Goal: Information Seeking & Learning: Compare options

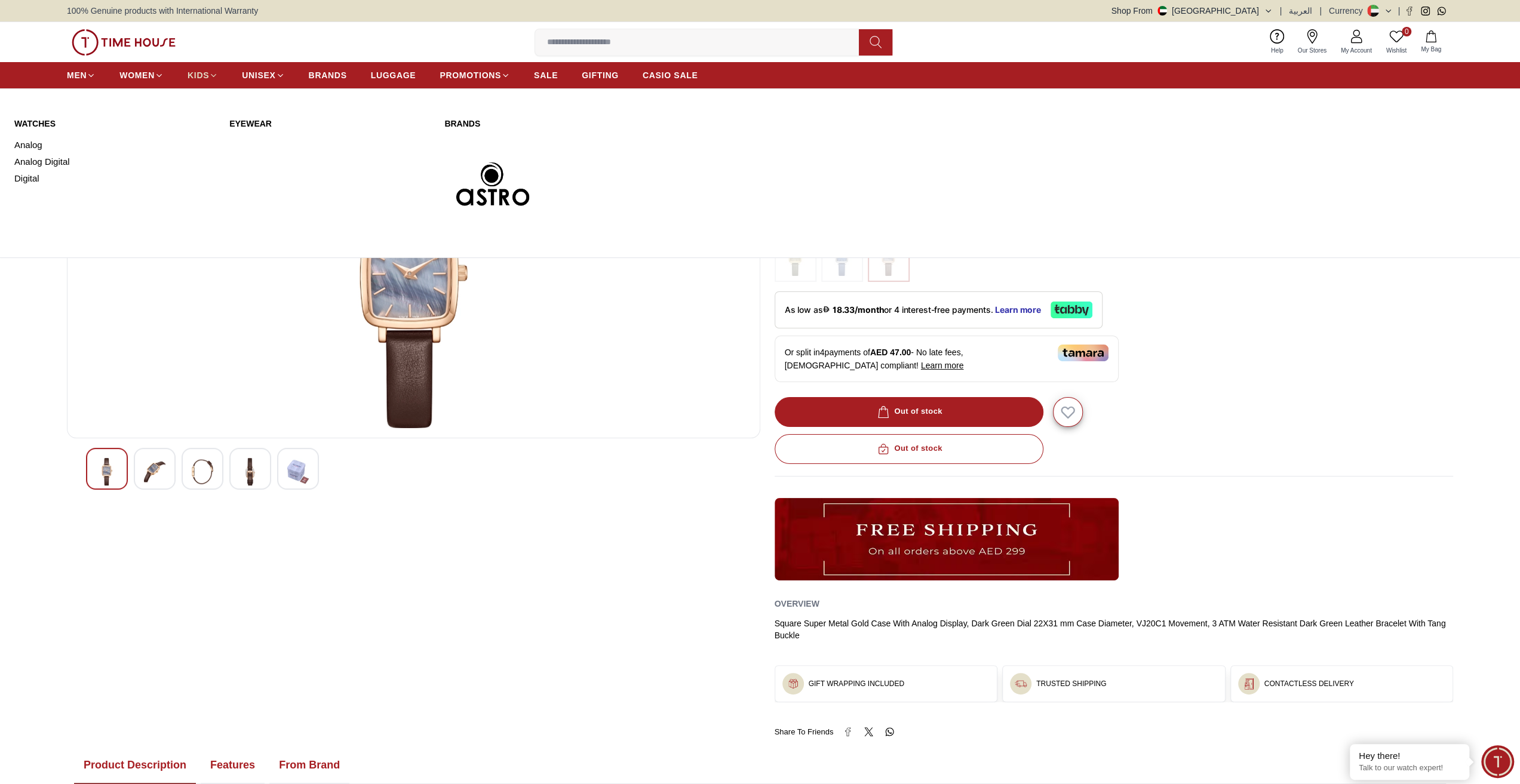
click at [204, 77] on span "KIDS" at bounding box center [198, 75] width 21 height 12
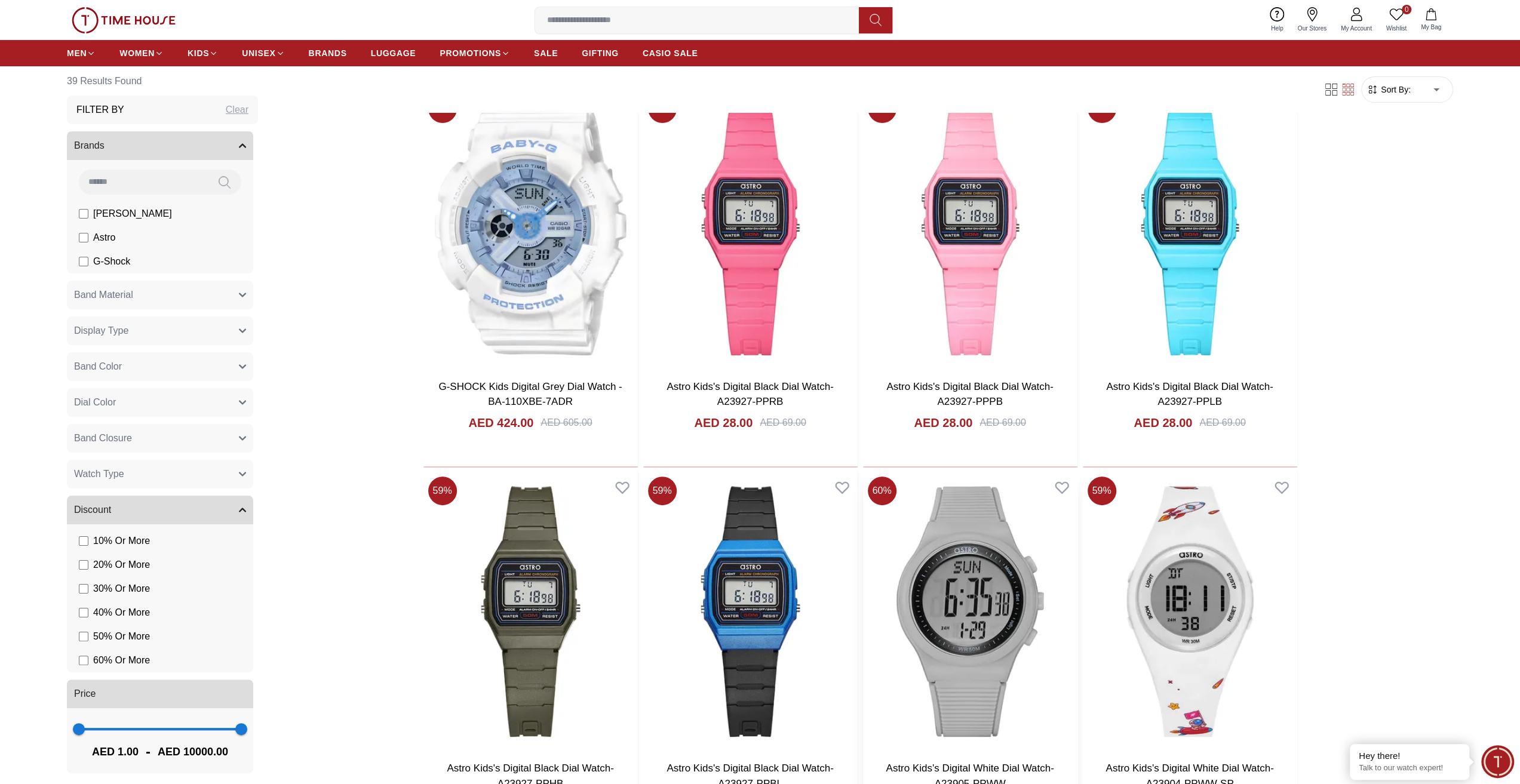
scroll to position [239, 0]
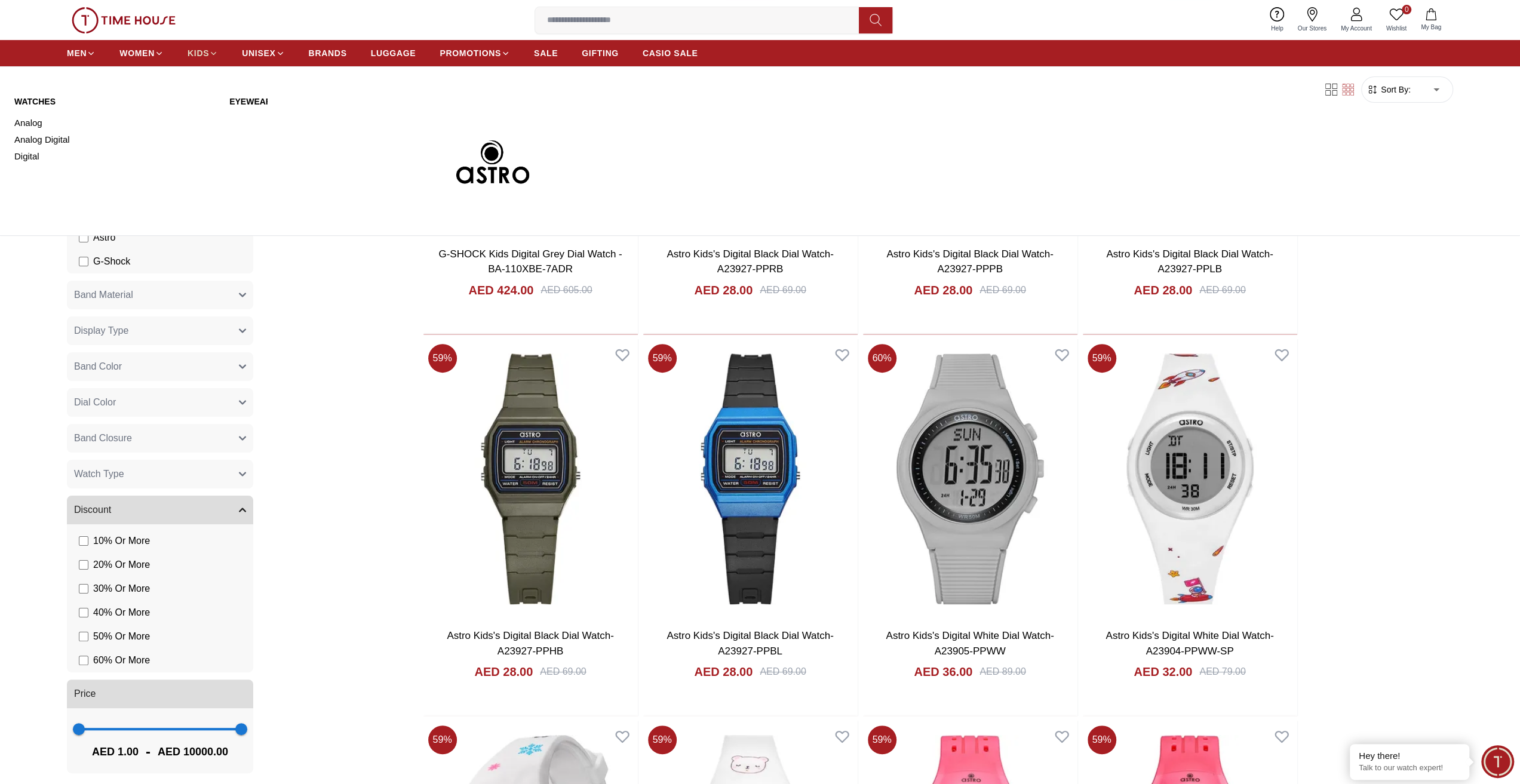
click at [202, 56] on span "KIDS" at bounding box center [198, 53] width 21 height 12
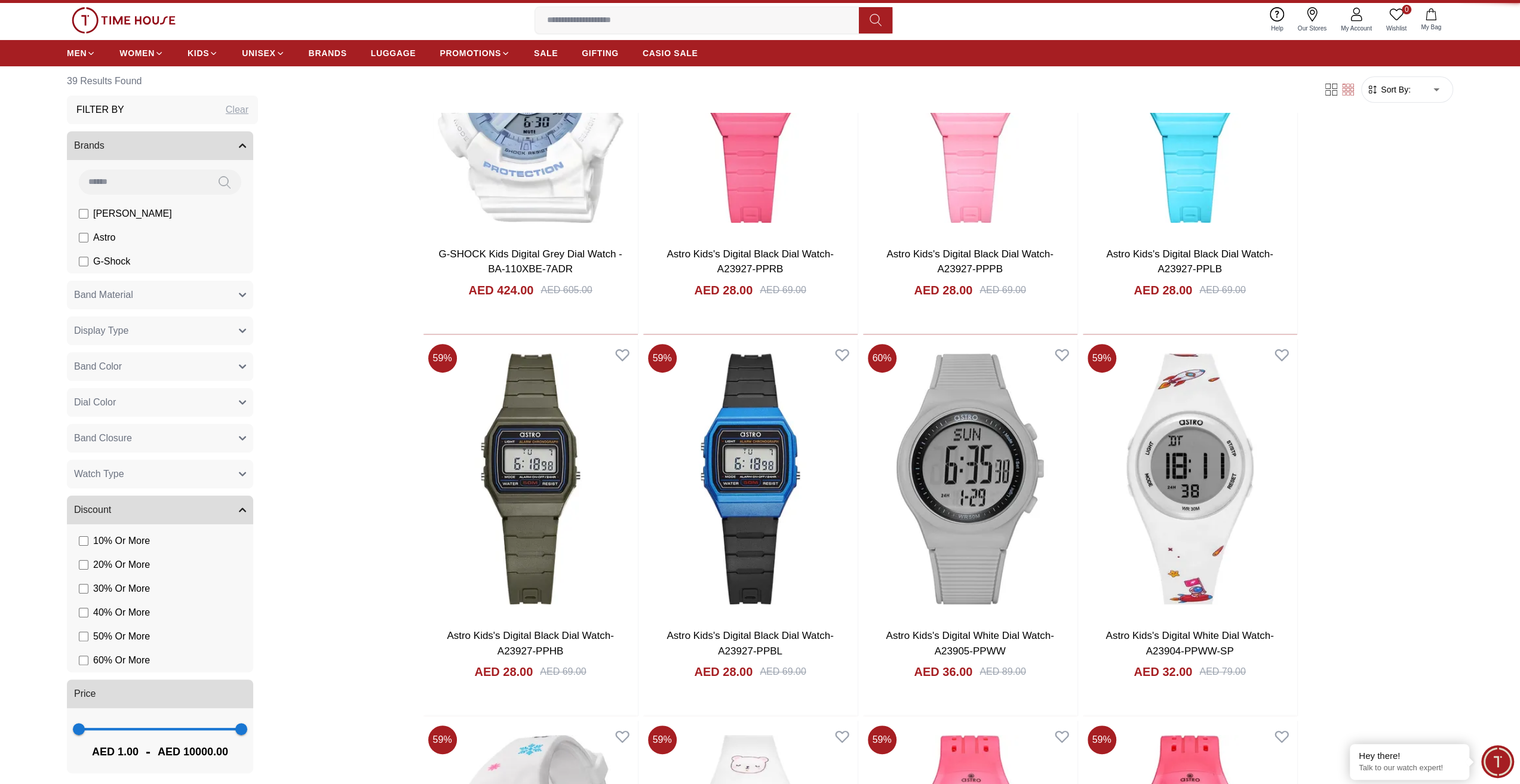
scroll to position [0, 0]
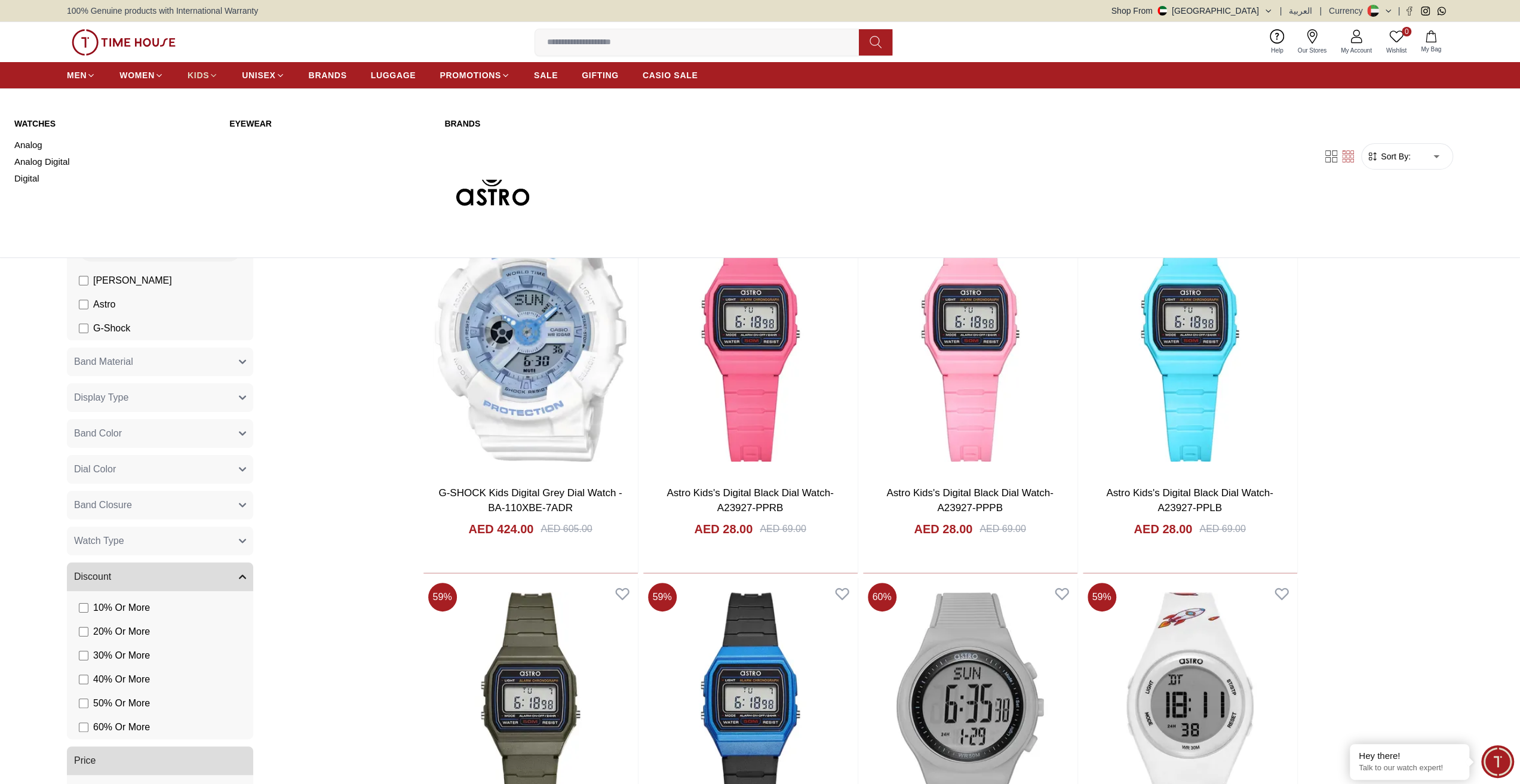
click at [211, 72] on icon at bounding box center [213, 75] width 9 height 9
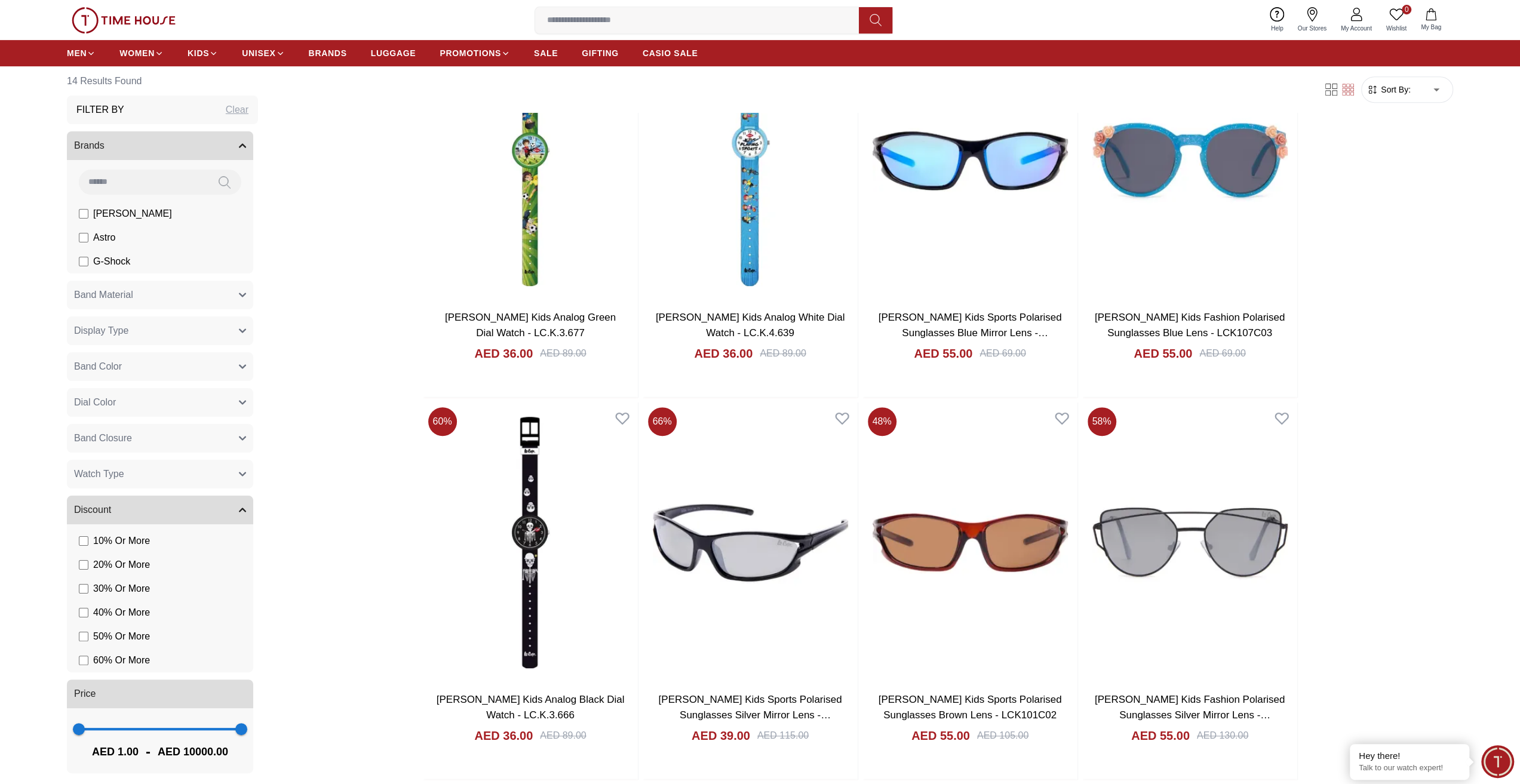
scroll to position [159, 0]
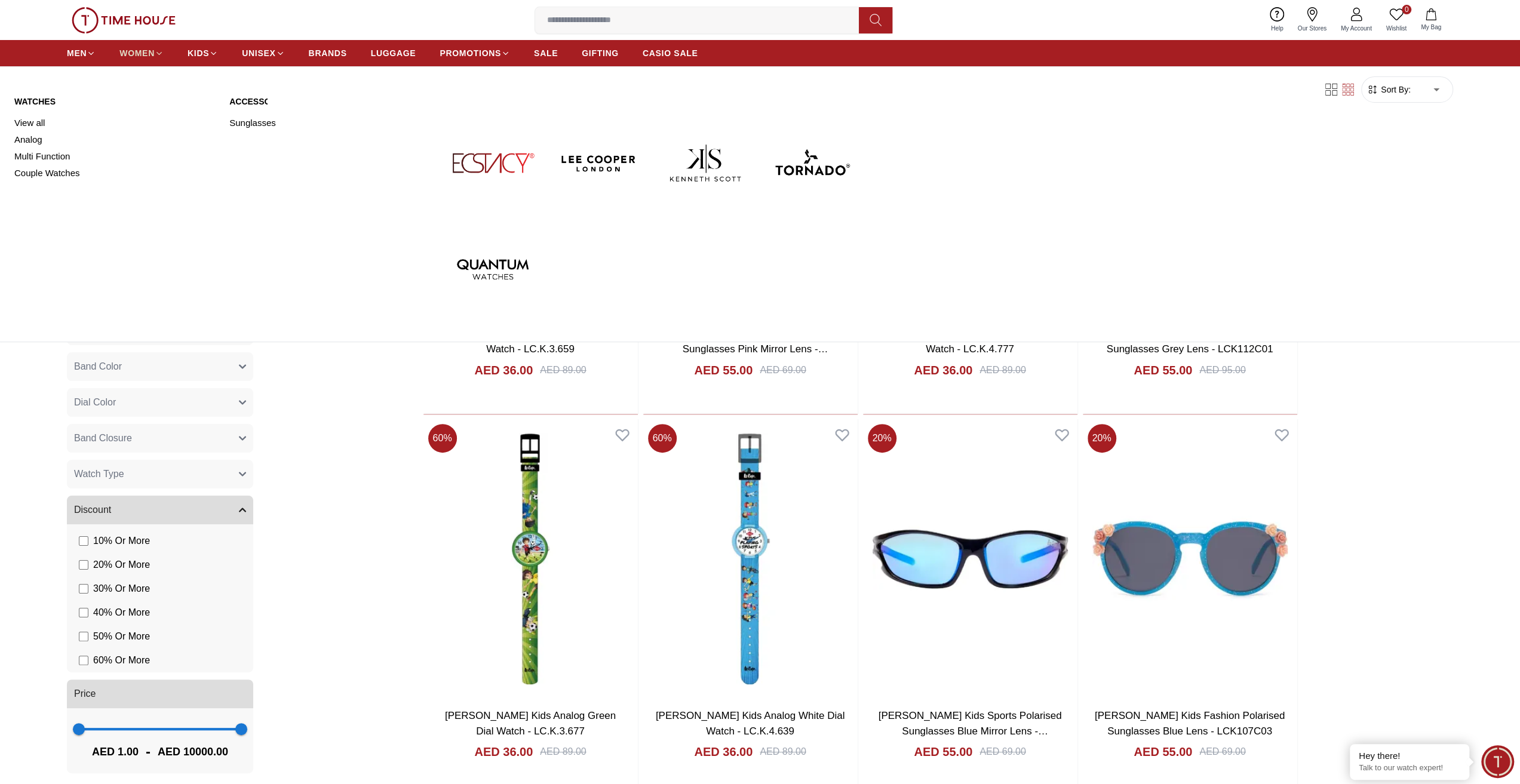
click at [134, 50] on span "WOMEN" at bounding box center [137, 53] width 35 height 12
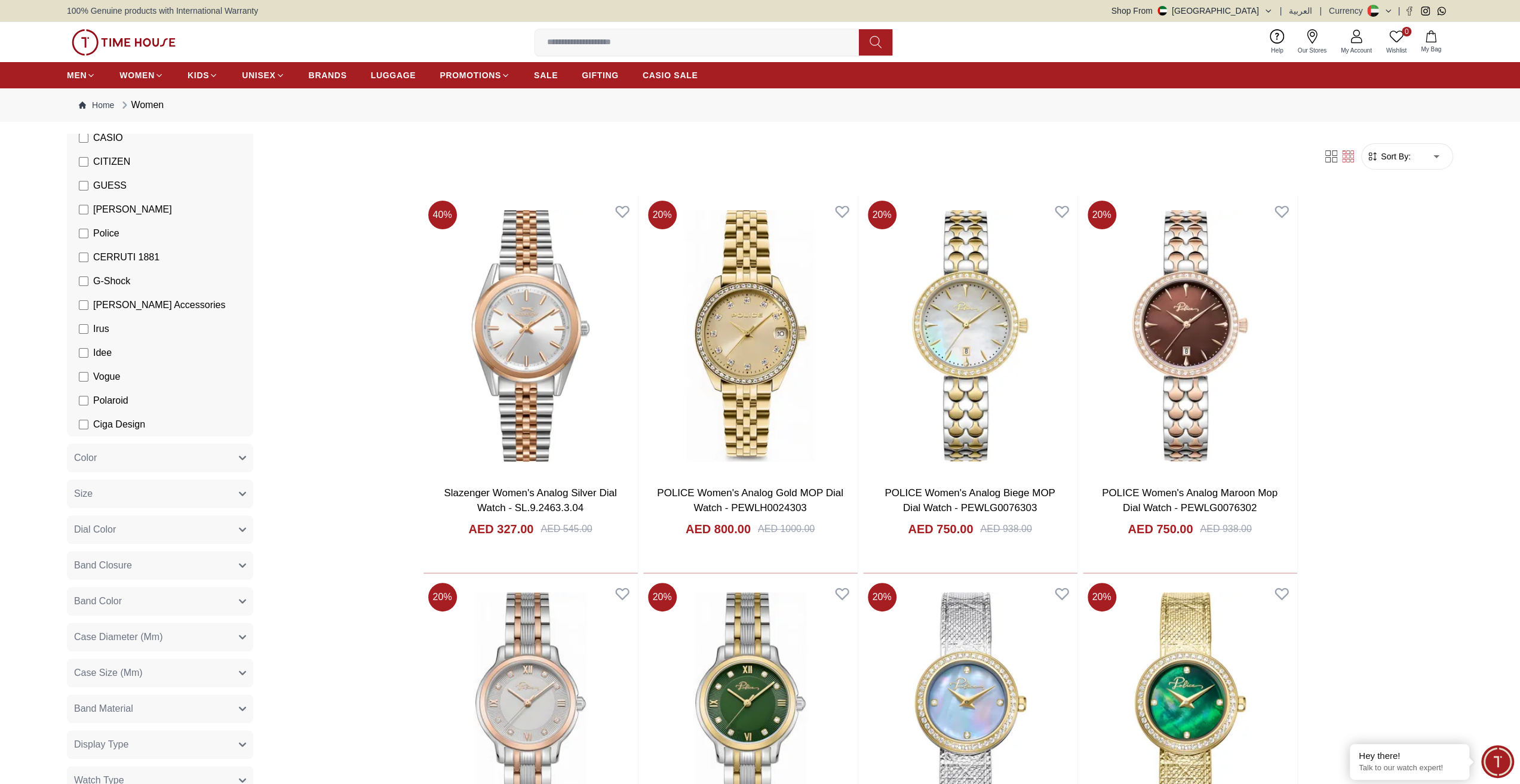
scroll to position [239, 0]
click at [187, 567] on button "Band Closure" at bounding box center [160, 565] width 187 height 28
click at [228, 565] on button "Band Closure" at bounding box center [160, 565] width 187 height 28
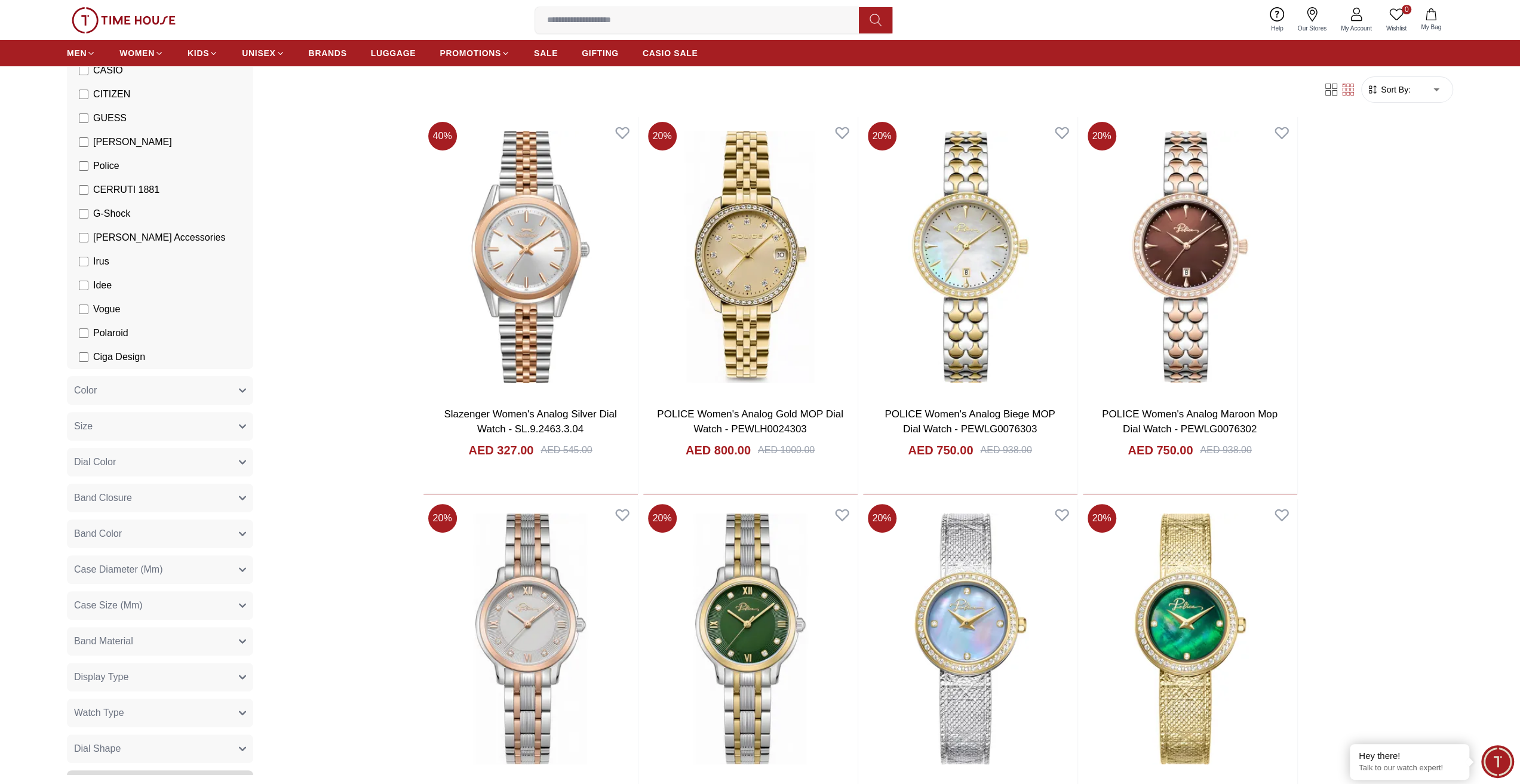
scroll to position [80, 0]
click at [162, 643] on button "Band Material" at bounding box center [160, 641] width 187 height 28
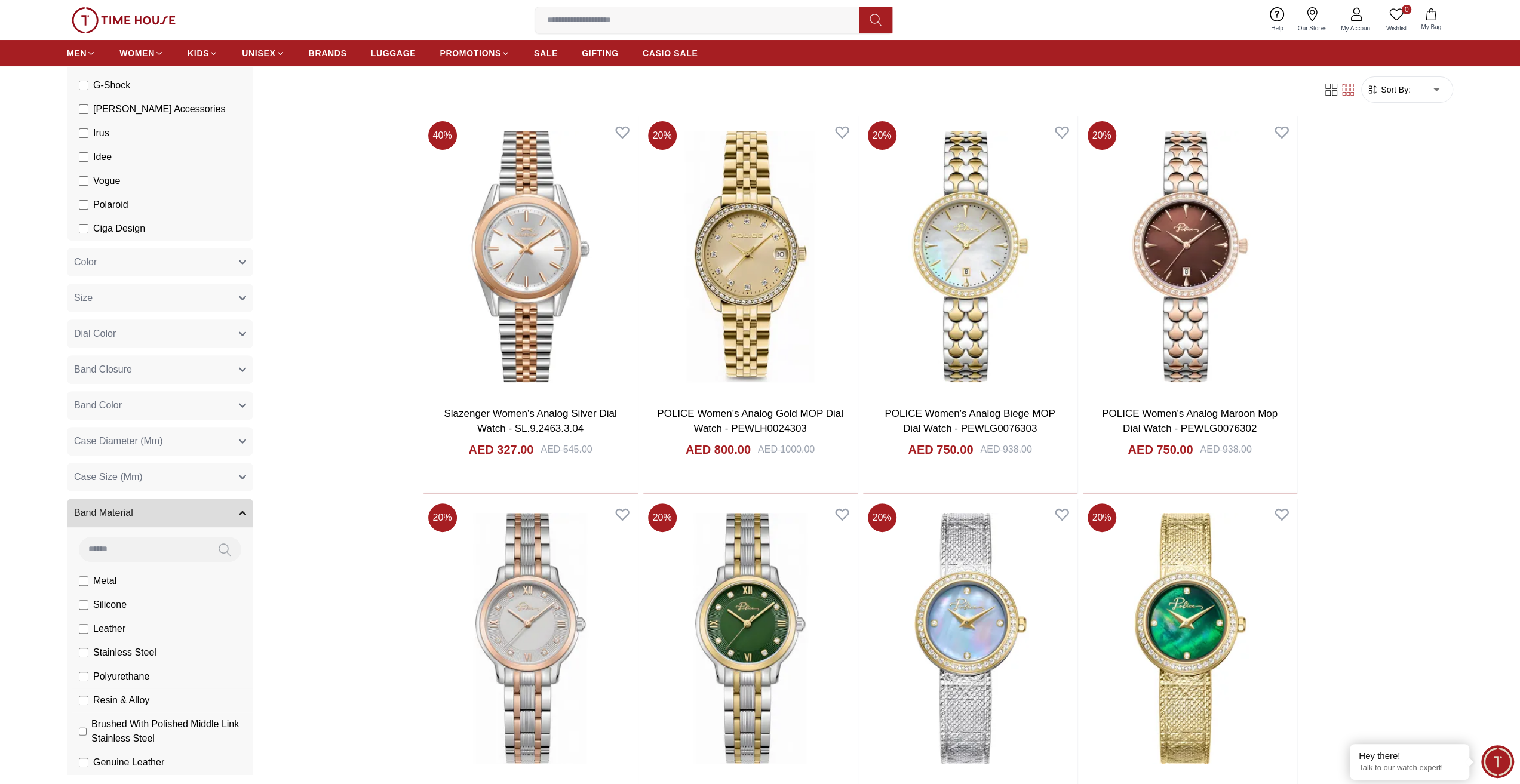
scroll to position [397, 0]
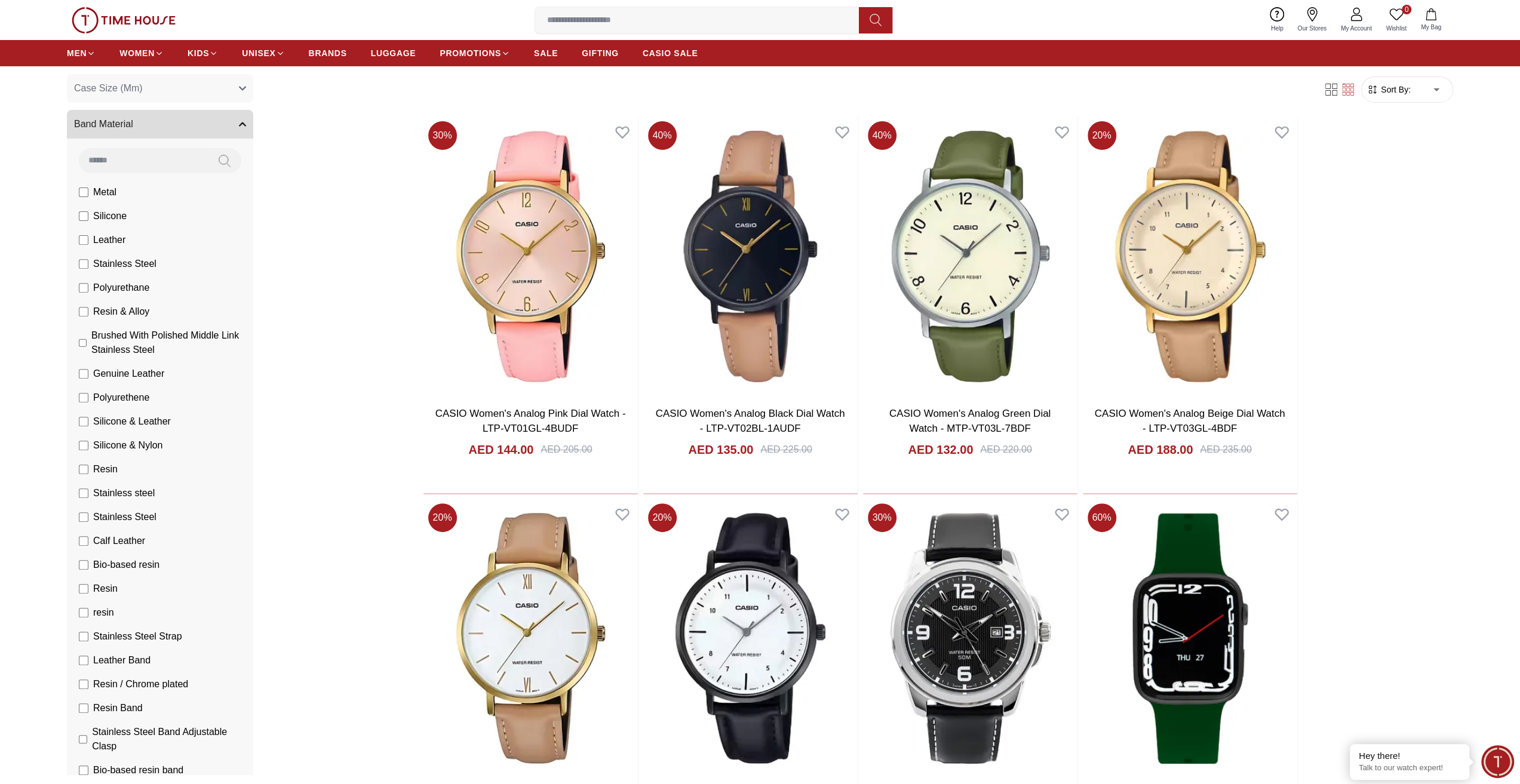
scroll to position [374, 0]
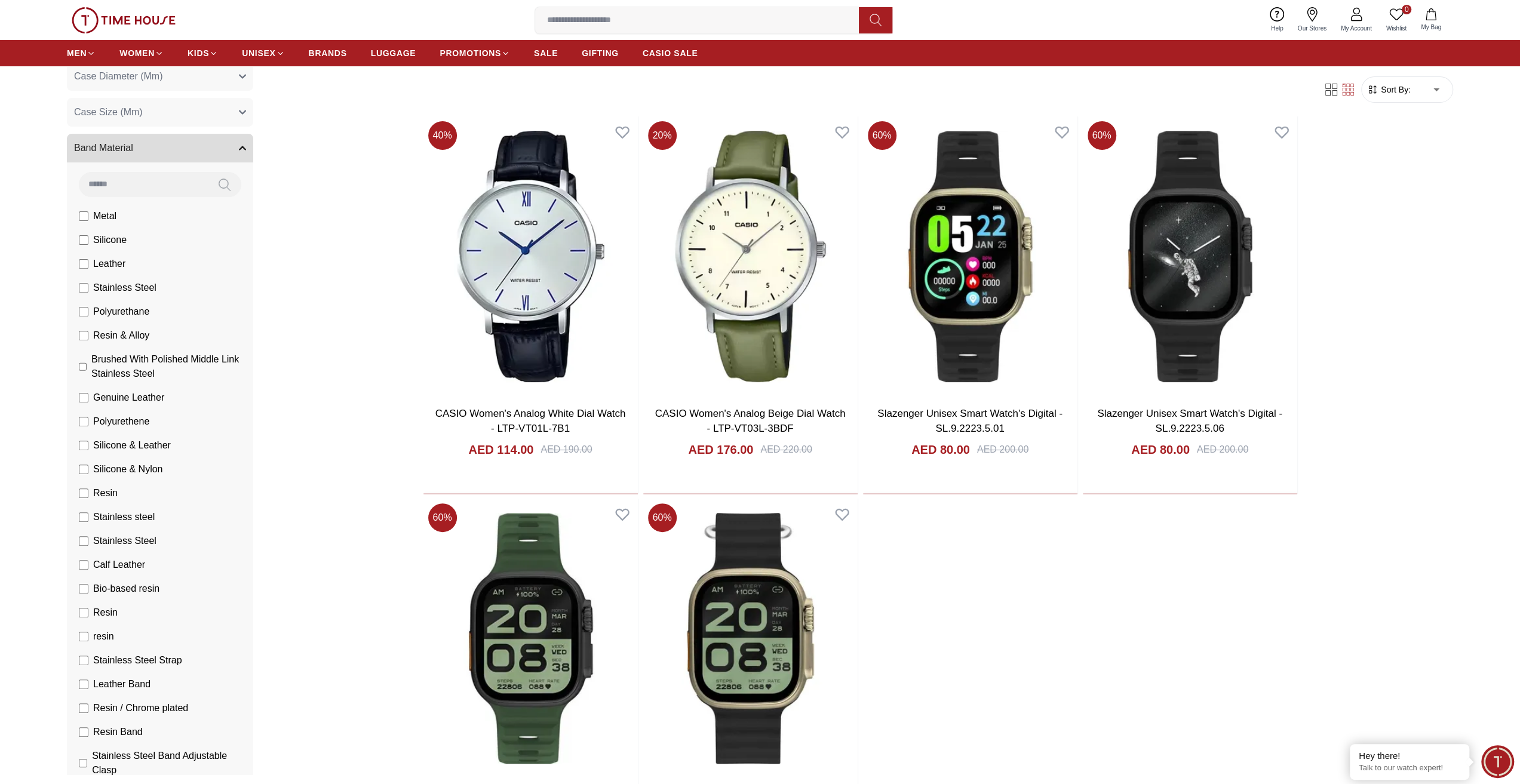
click at [77, 397] on li "Genuine Leather" at bounding box center [162, 398] width 182 height 24
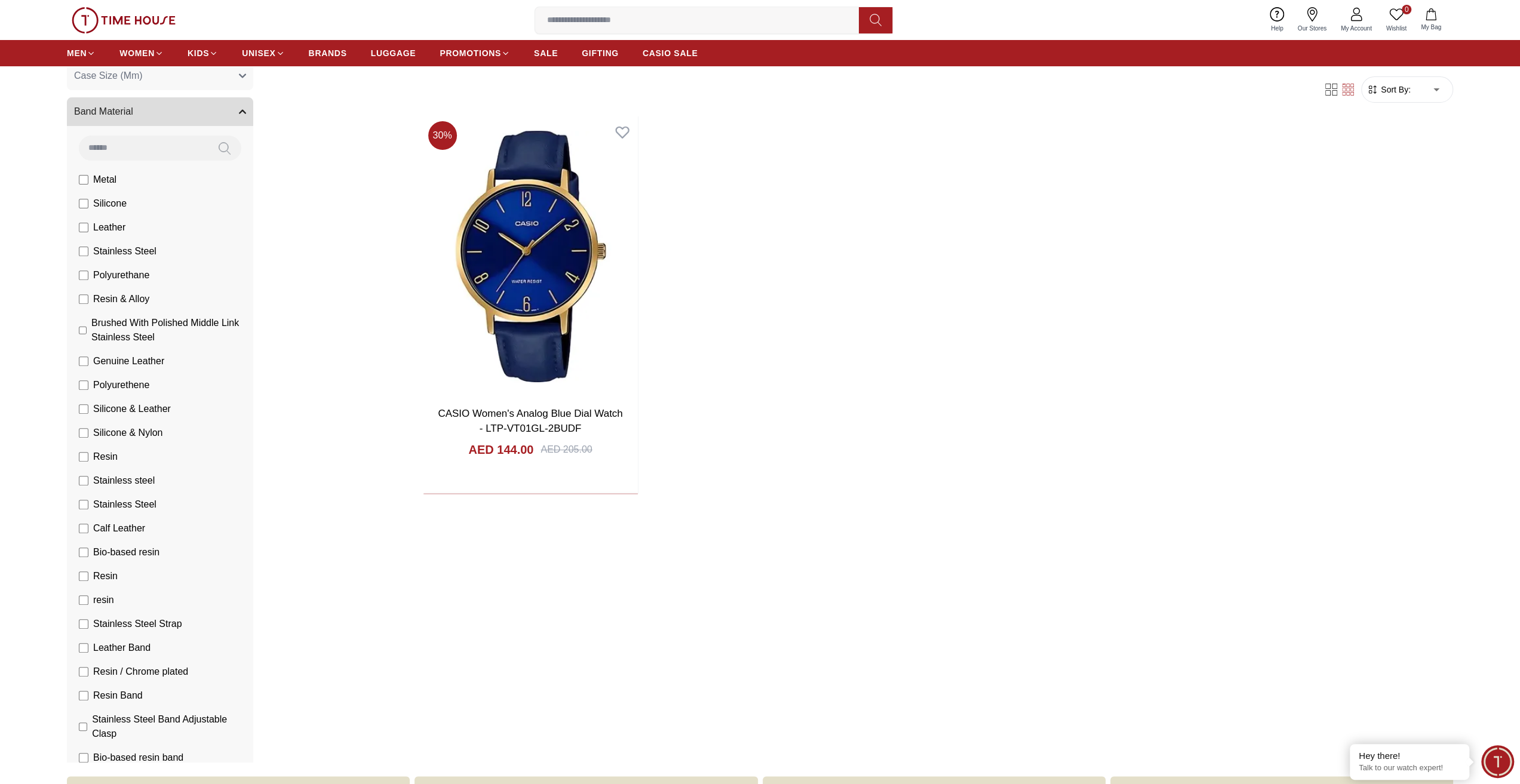
scroll to position [350, 0]
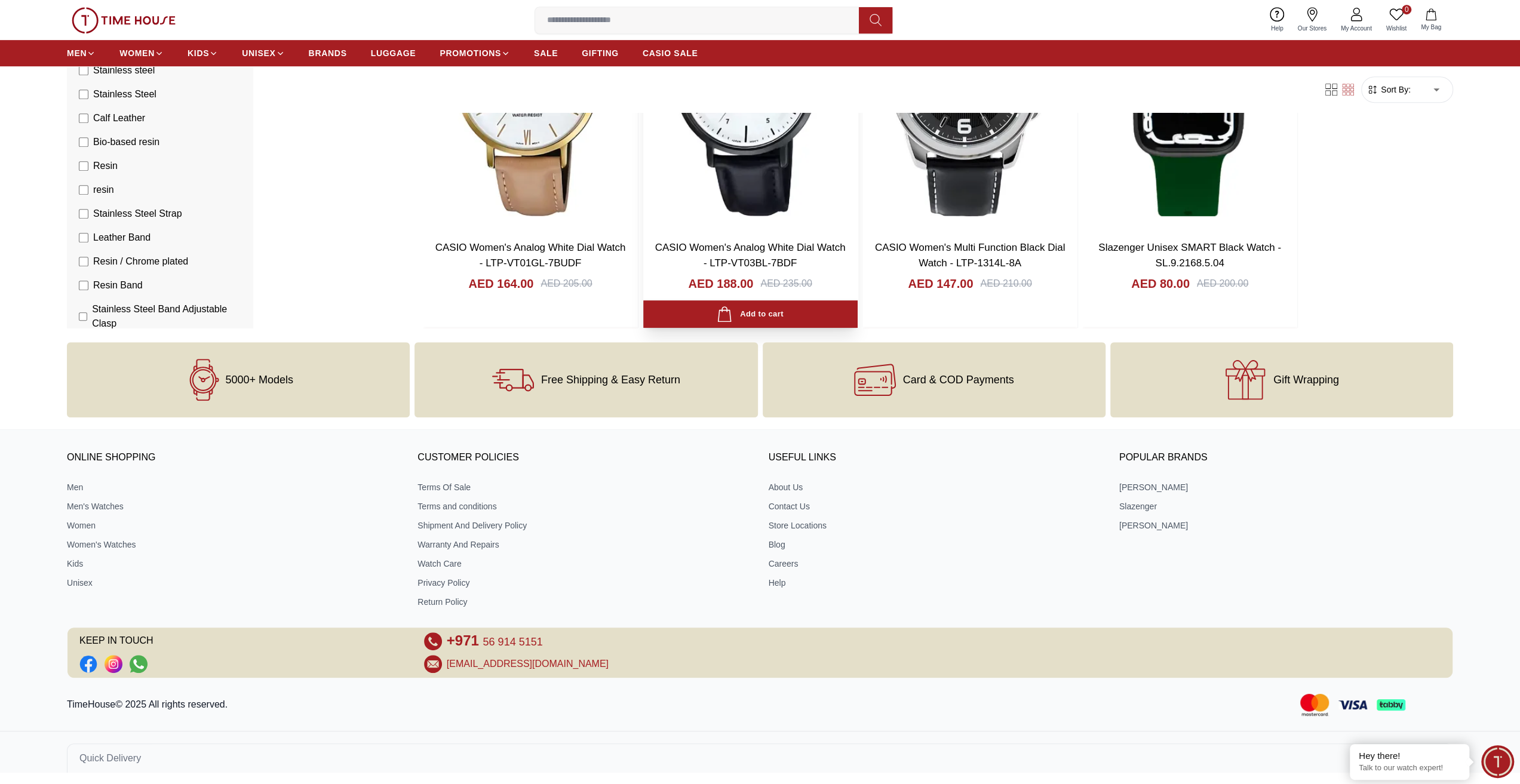
scroll to position [150, 0]
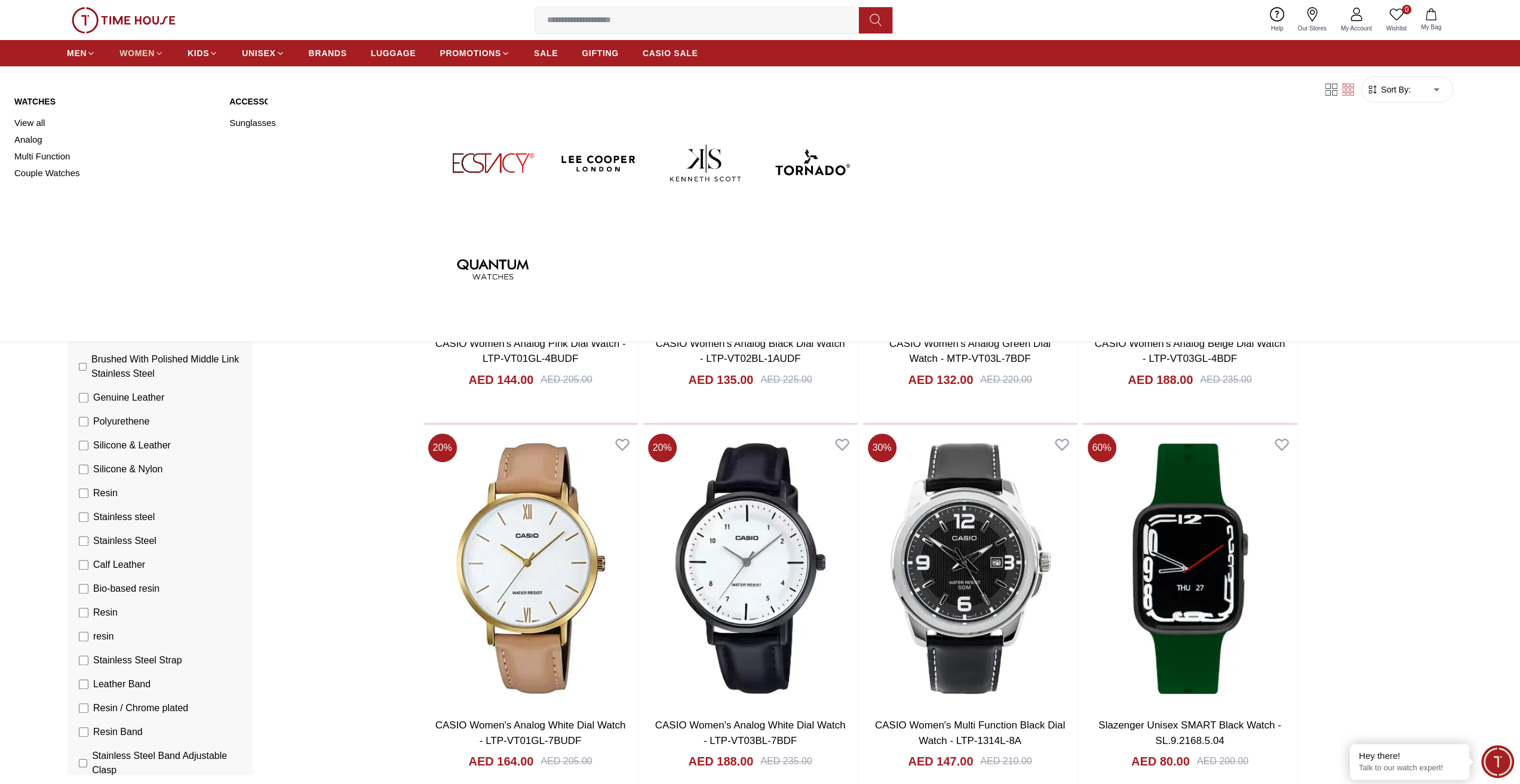
click at [143, 52] on span "WOMEN" at bounding box center [137, 53] width 35 height 12
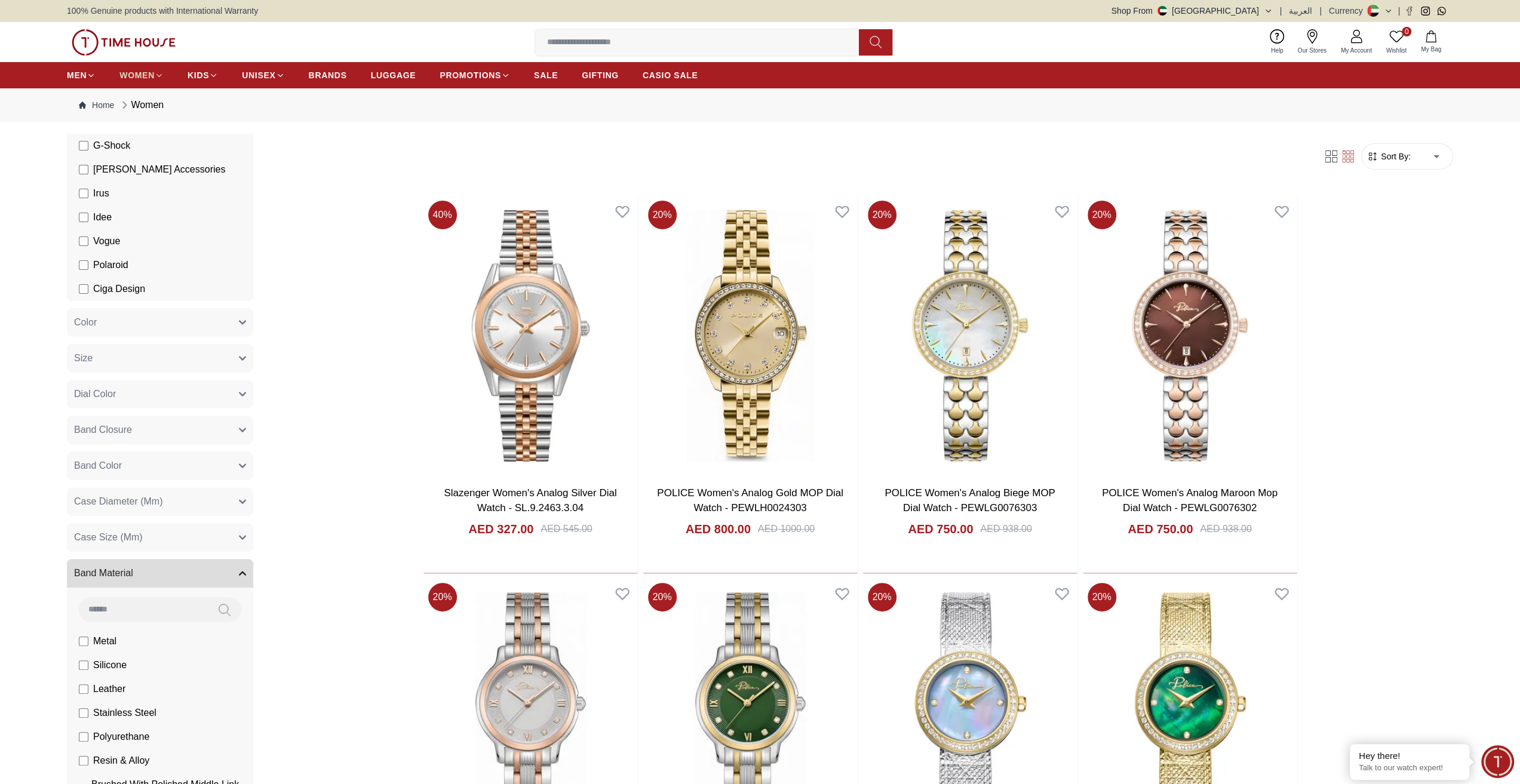
scroll to position [732, 0]
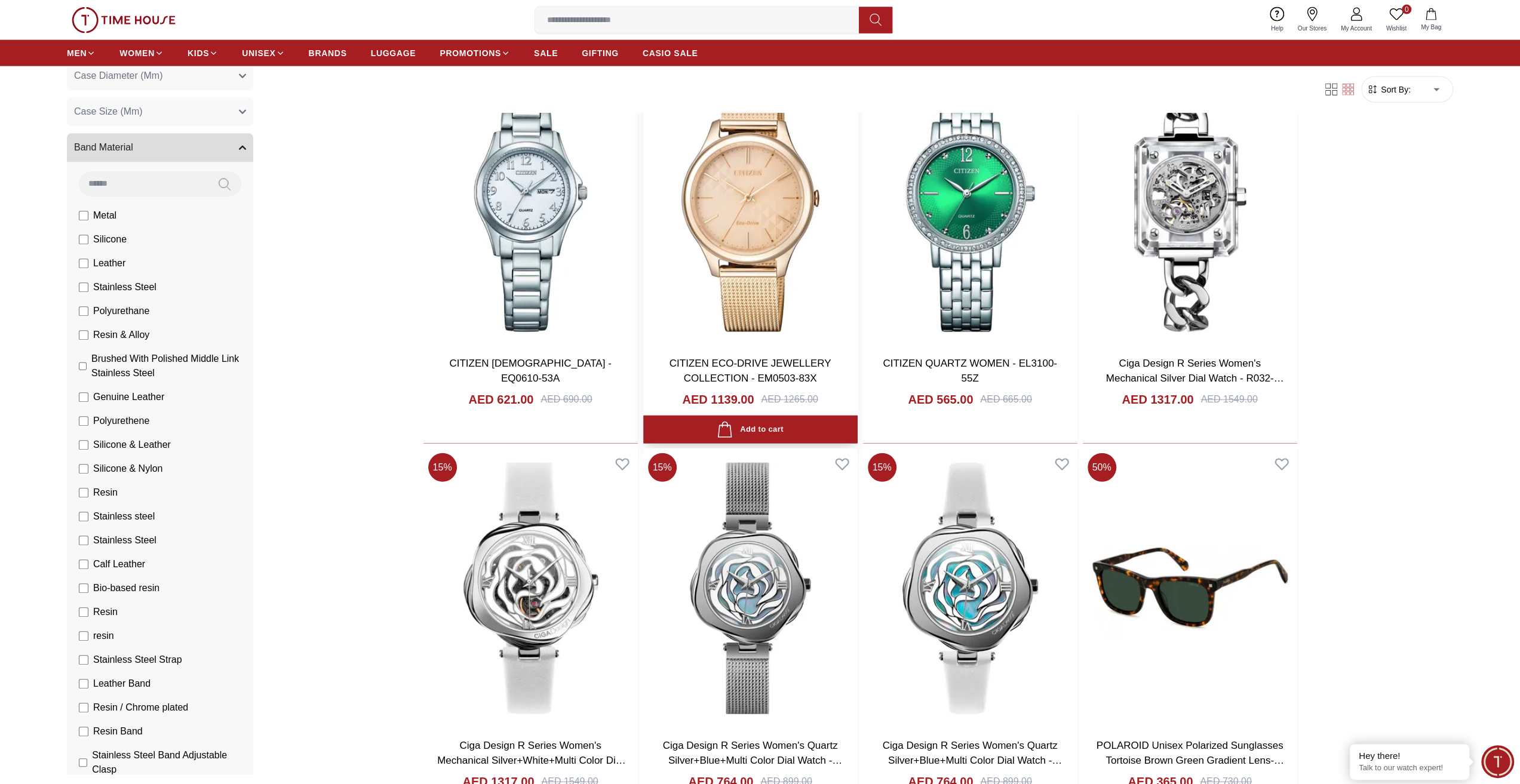
scroll to position [2707, 0]
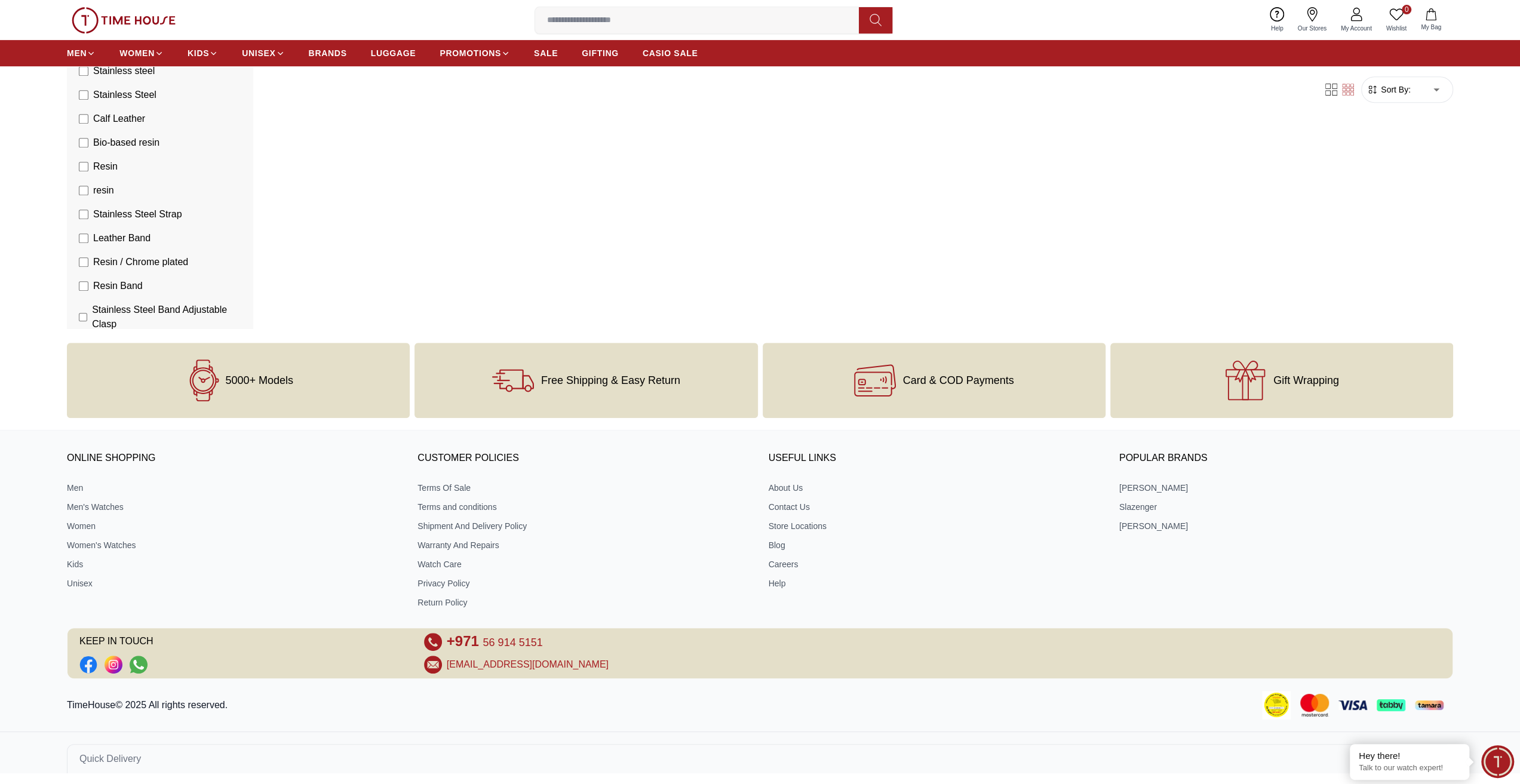
scroll to position [627, 0]
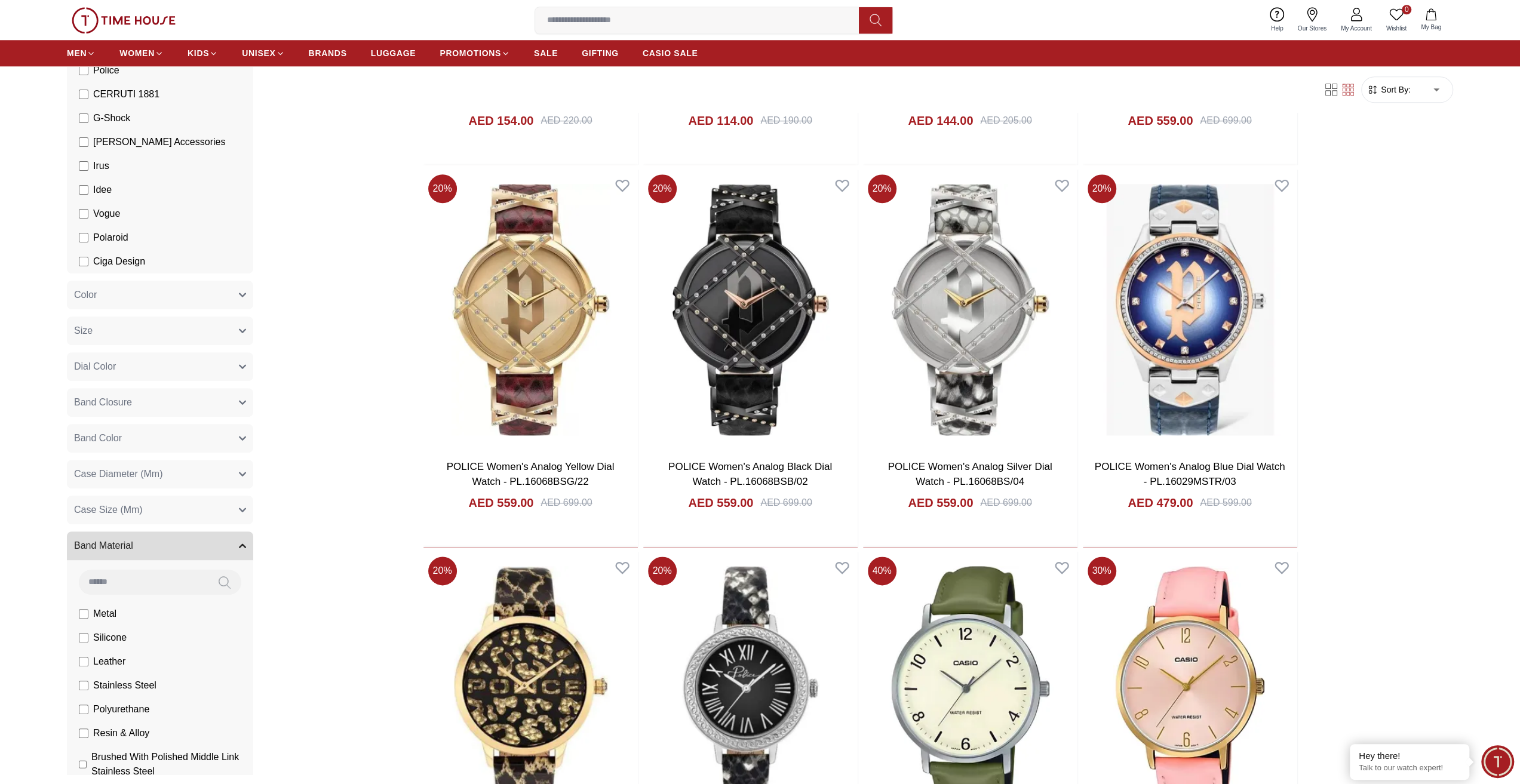
scroll to position [978, 0]
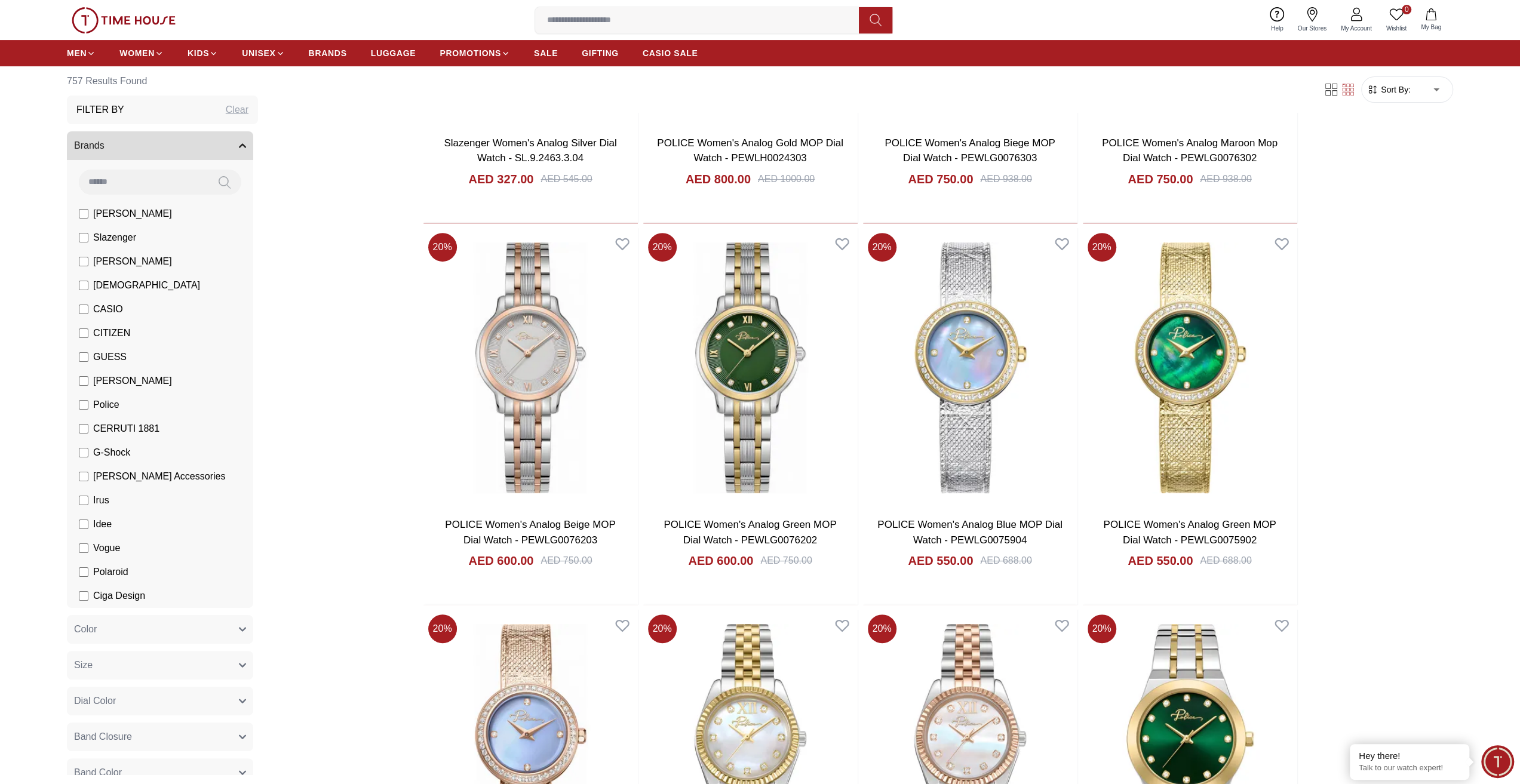
scroll to position [340, 0]
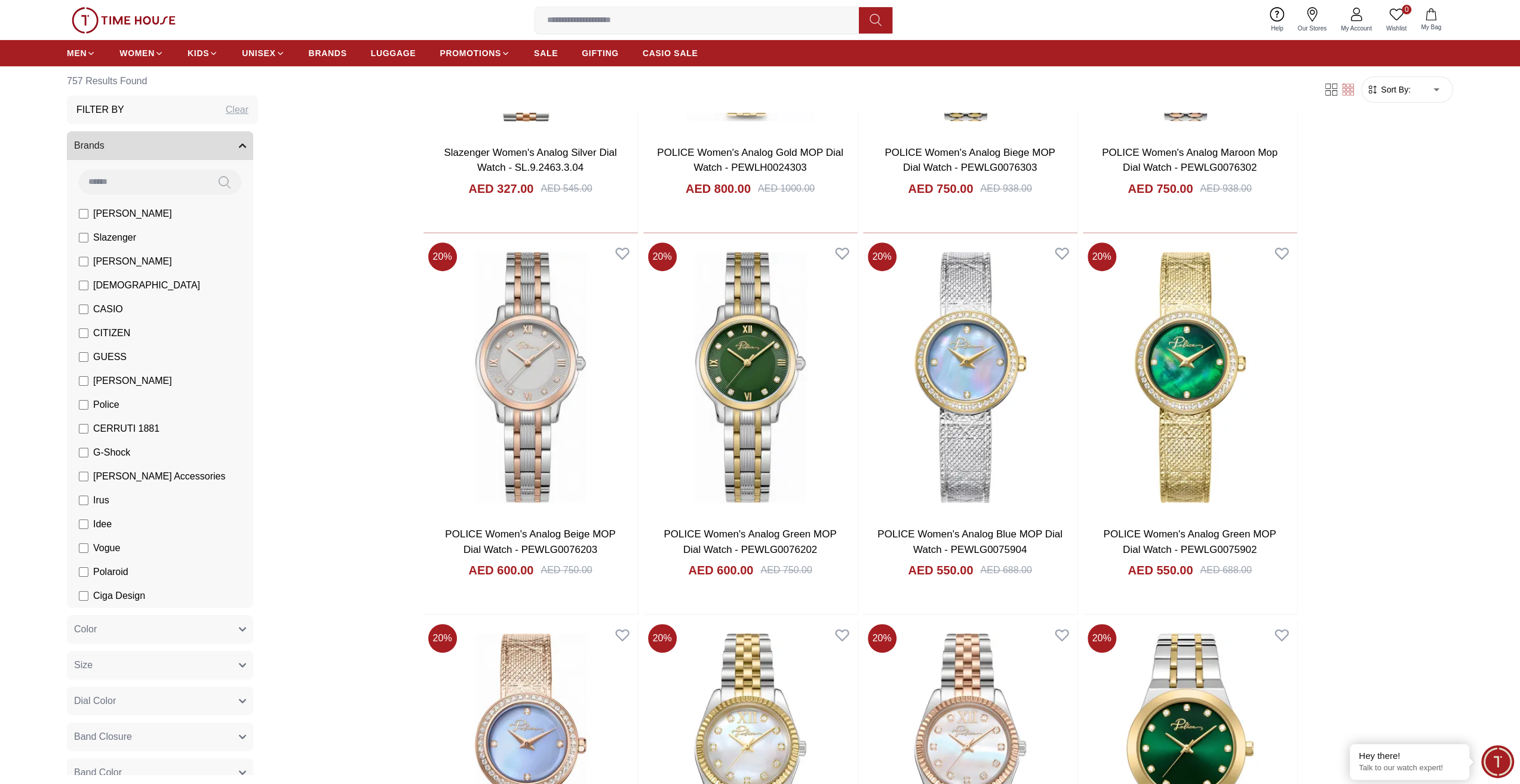
click at [231, 105] on div "Clear" at bounding box center [237, 110] width 23 height 14
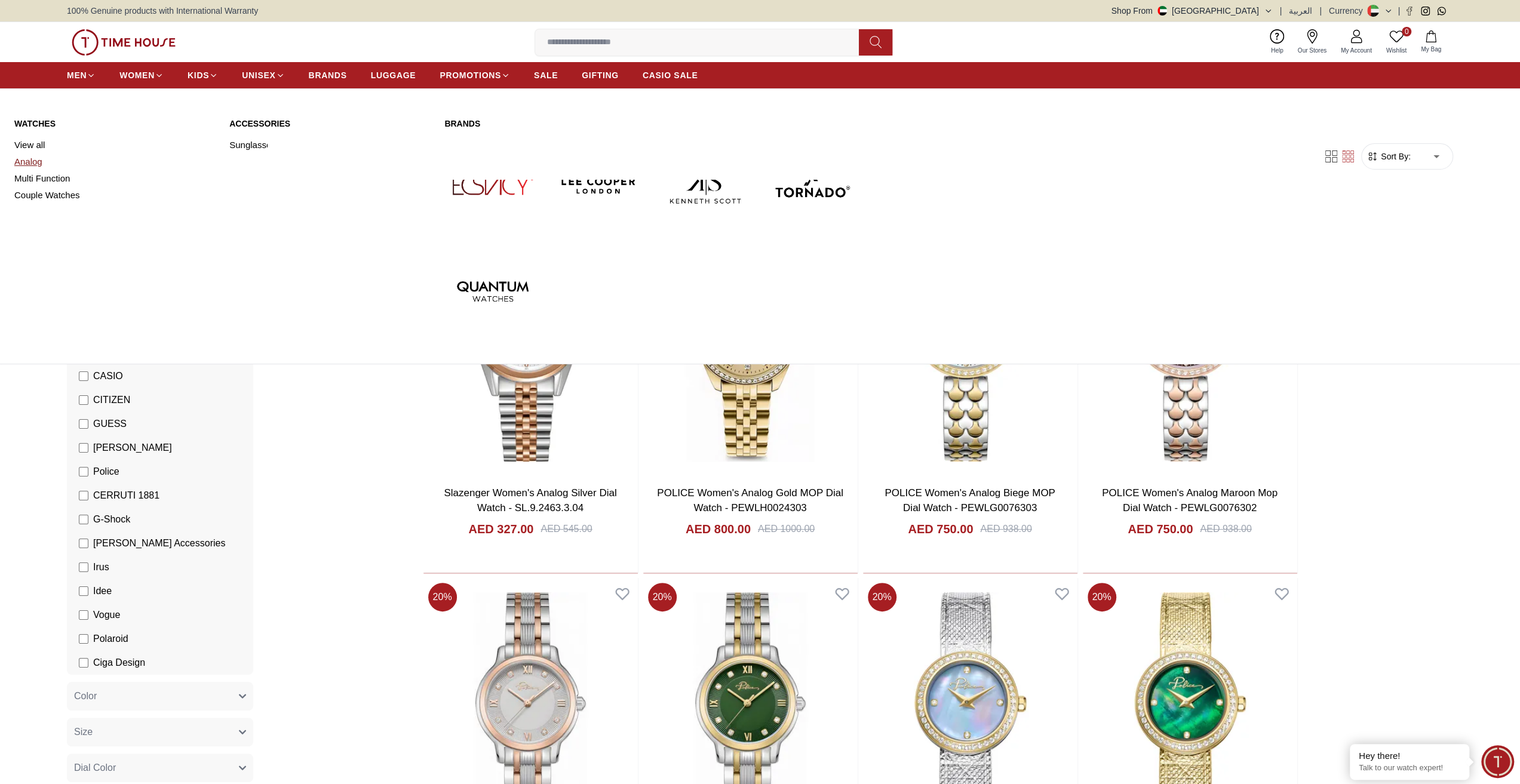
click at [30, 163] on link "Analog" at bounding box center [115, 161] width 201 height 16
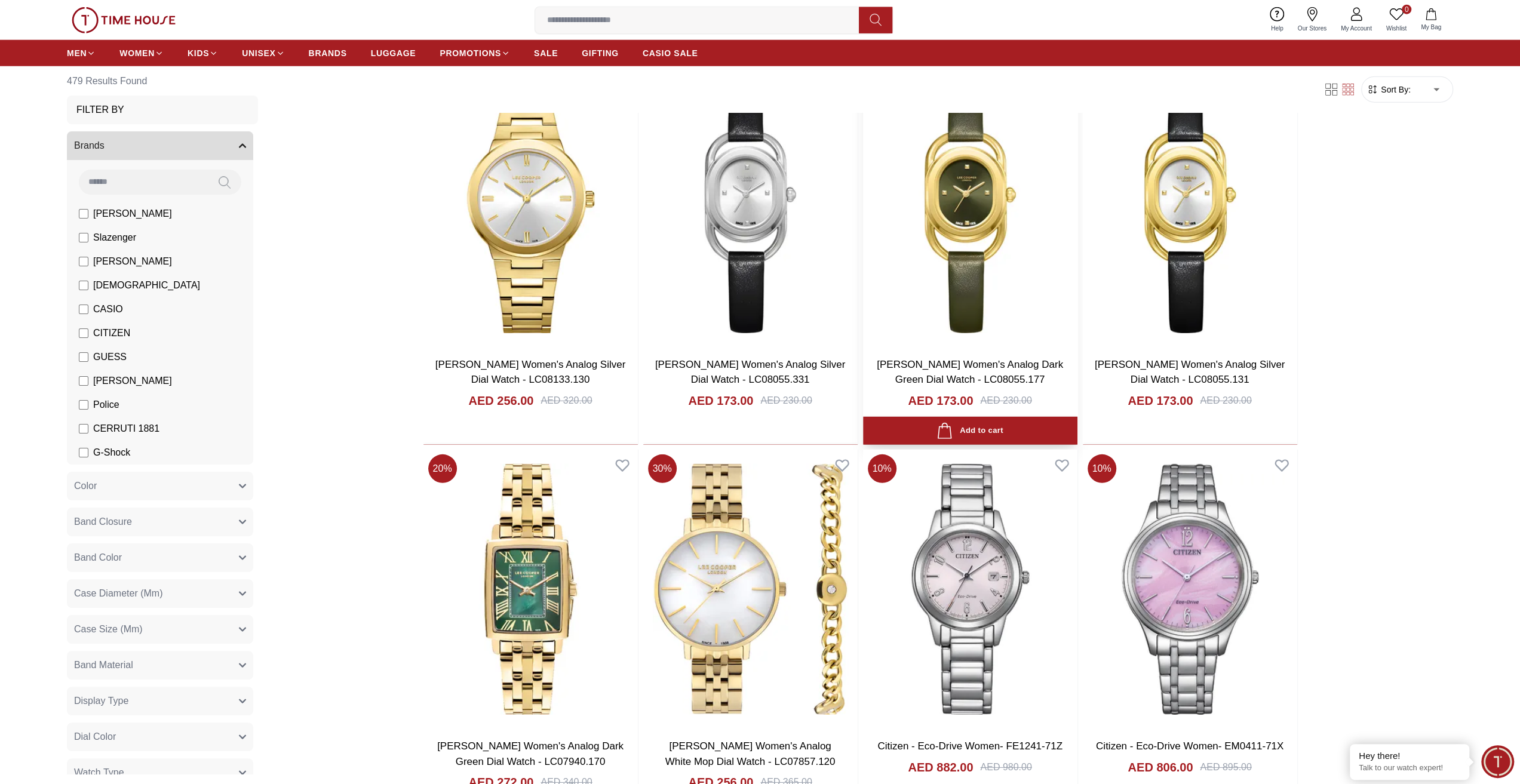
scroll to position [3344, 0]
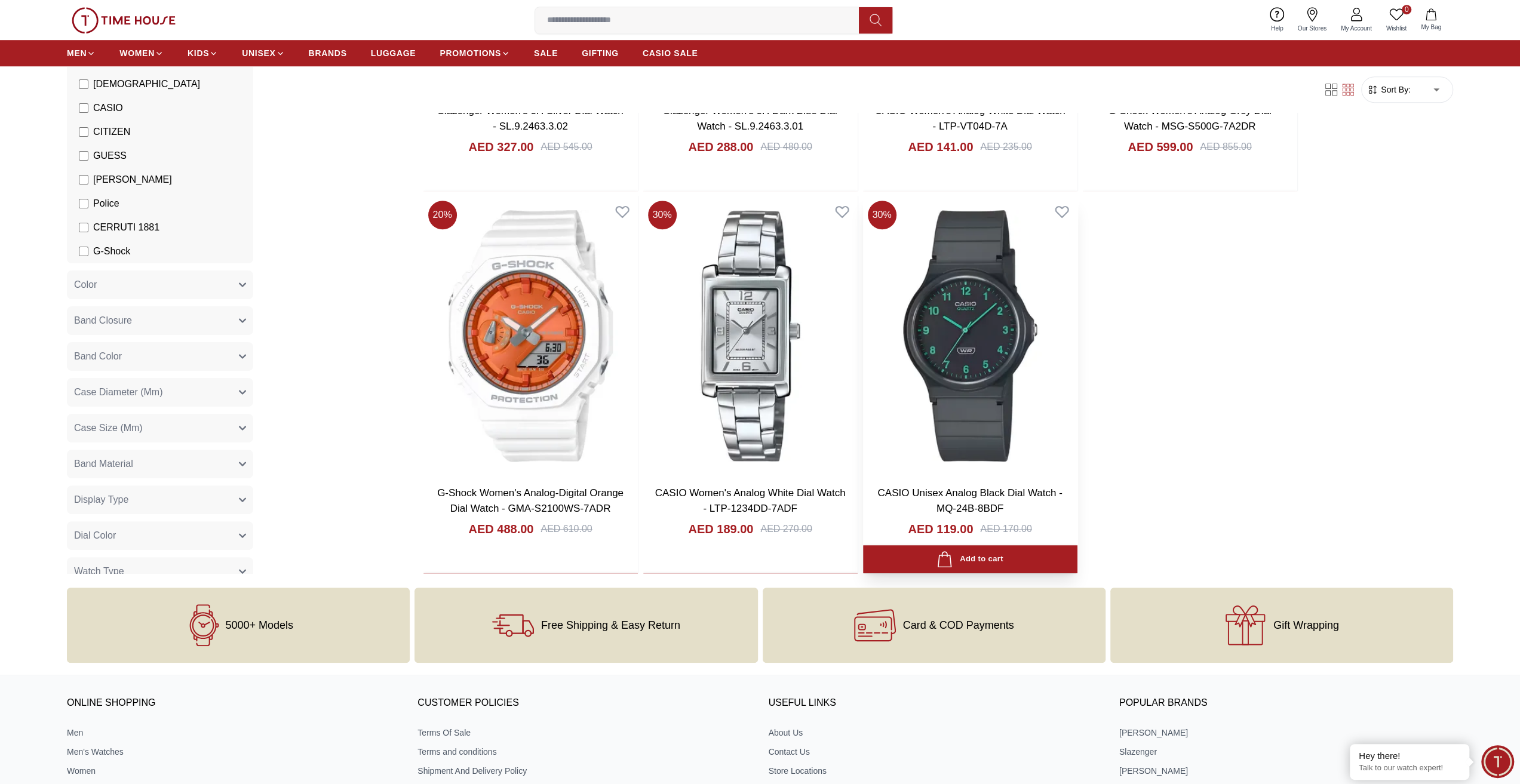
scroll to position [5493, 0]
